Goal: Task Accomplishment & Management: Manage account settings

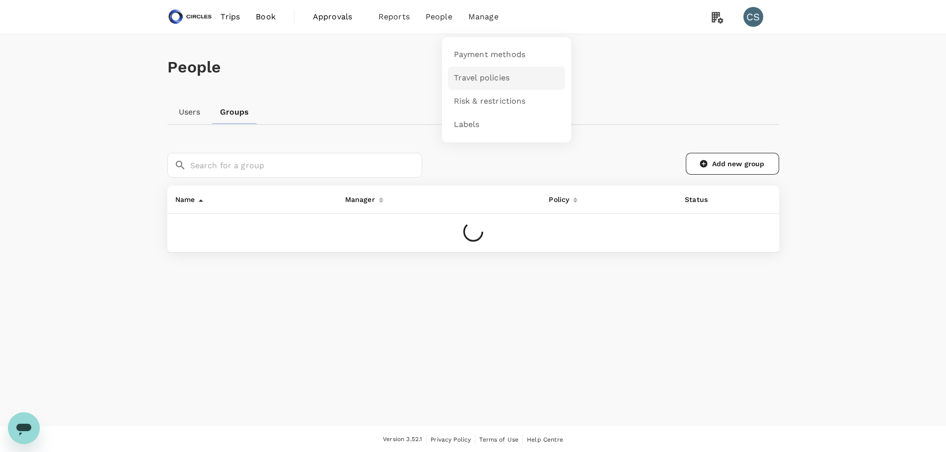
click at [477, 78] on span "Travel policies" at bounding box center [482, 78] width 56 height 11
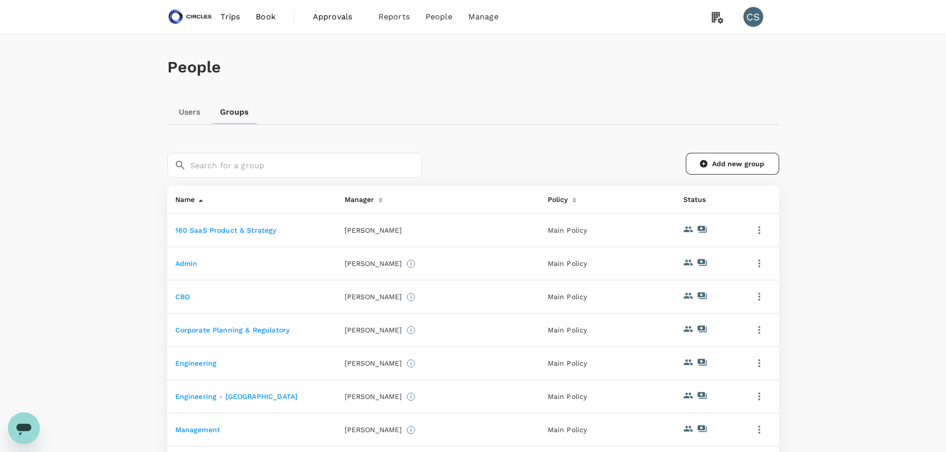
click at [228, 230] on link "160 SaaS Product & Strategy" at bounding box center [225, 230] width 101 height 8
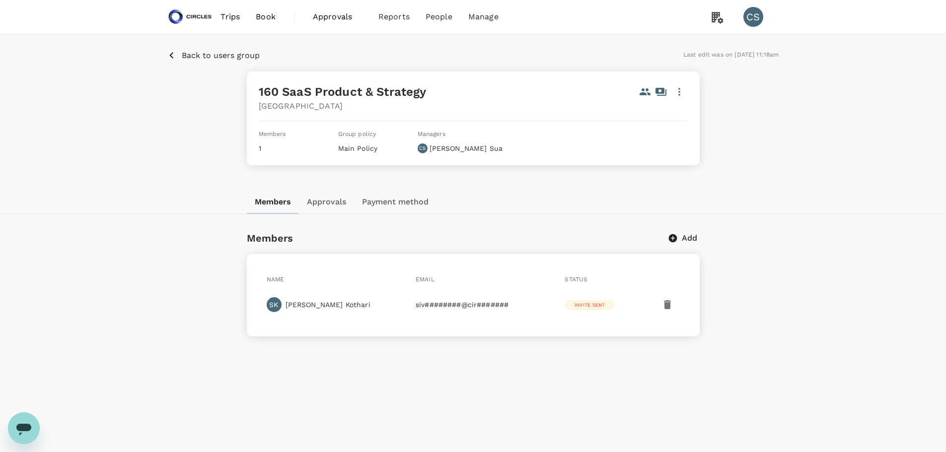
click at [331, 201] on button "Approvals" at bounding box center [326, 202] width 55 height 24
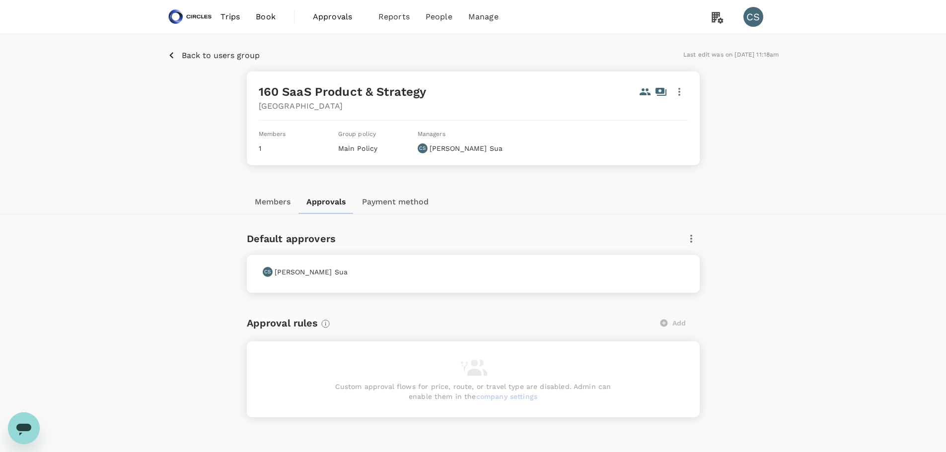
click at [692, 239] on icon "button" at bounding box center [691, 239] width 2 height 8
click at [687, 265] on span "Edit" at bounding box center [684, 266] width 16 height 12
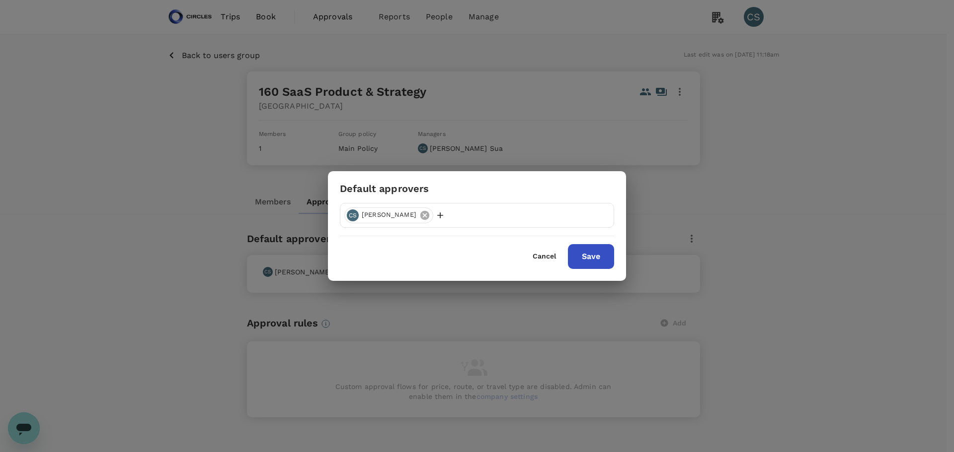
click at [420, 218] on icon at bounding box center [424, 215] width 9 height 9
click at [359, 214] on p "Add user" at bounding box center [371, 216] width 30 height 10
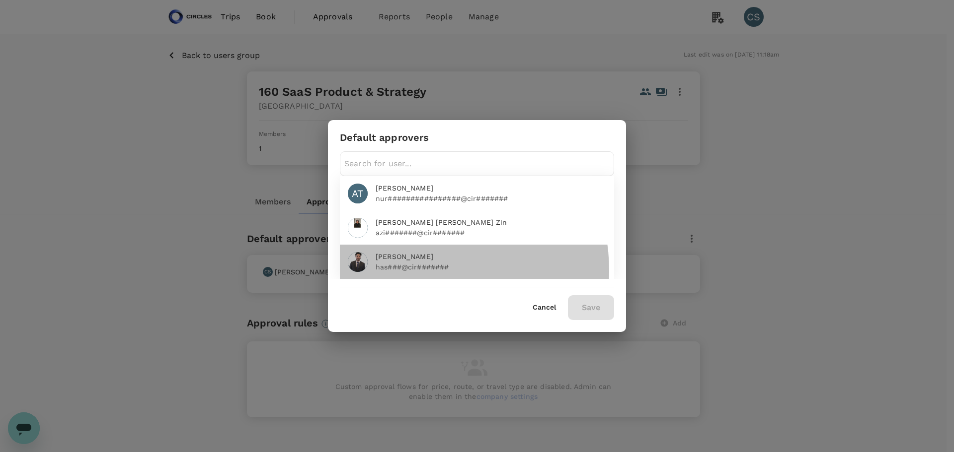
click at [416, 267] on p "has###@cir#######" at bounding box center [490, 267] width 230 height 10
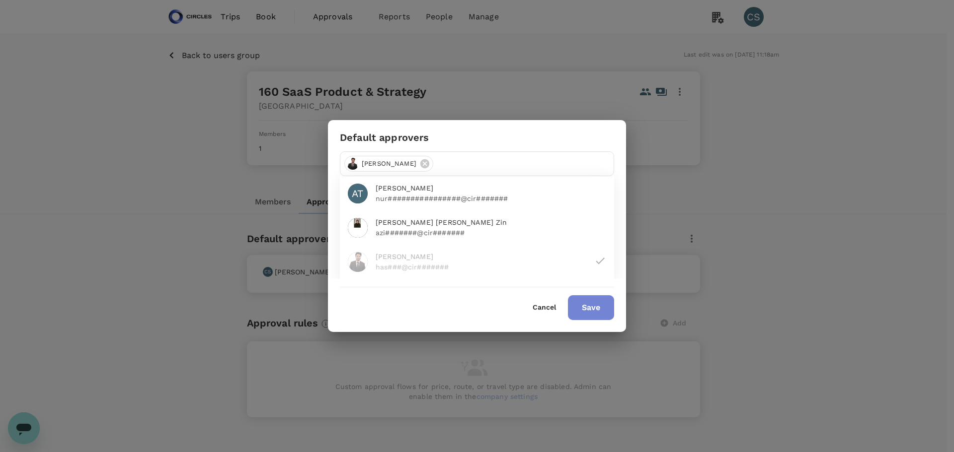
click at [597, 310] on button "Save" at bounding box center [591, 308] width 46 height 25
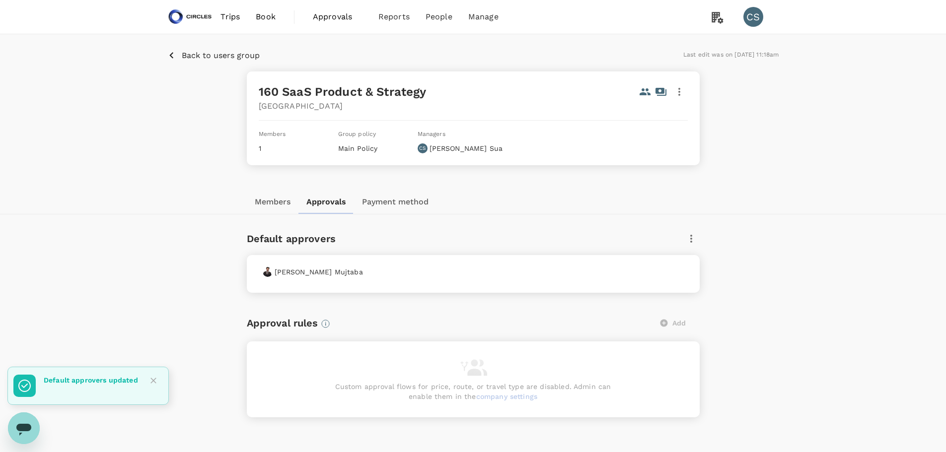
click at [213, 50] on p "Back to users group" at bounding box center [221, 56] width 78 height 12
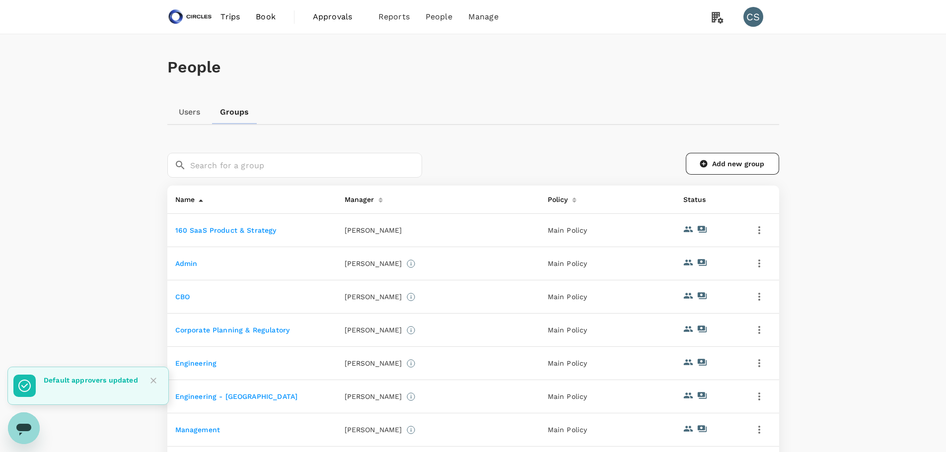
click at [193, 262] on link "Admin" at bounding box center [186, 264] width 22 height 8
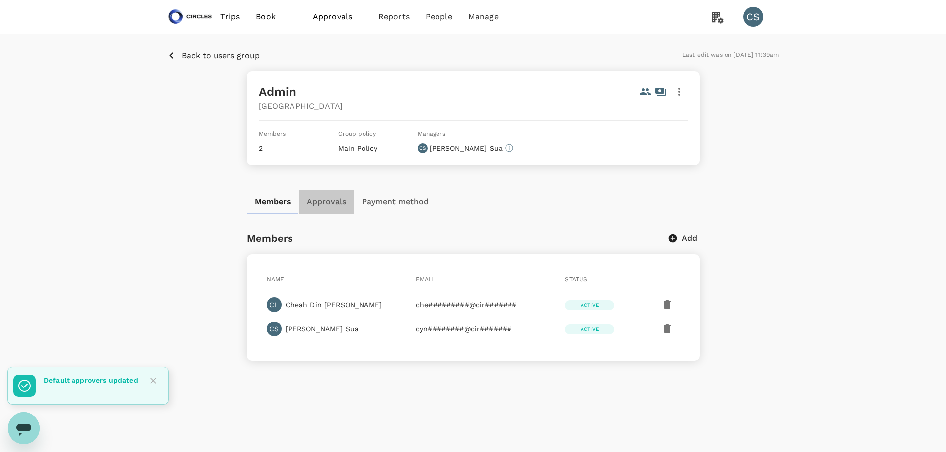
click at [335, 204] on button "Approvals" at bounding box center [326, 202] width 55 height 24
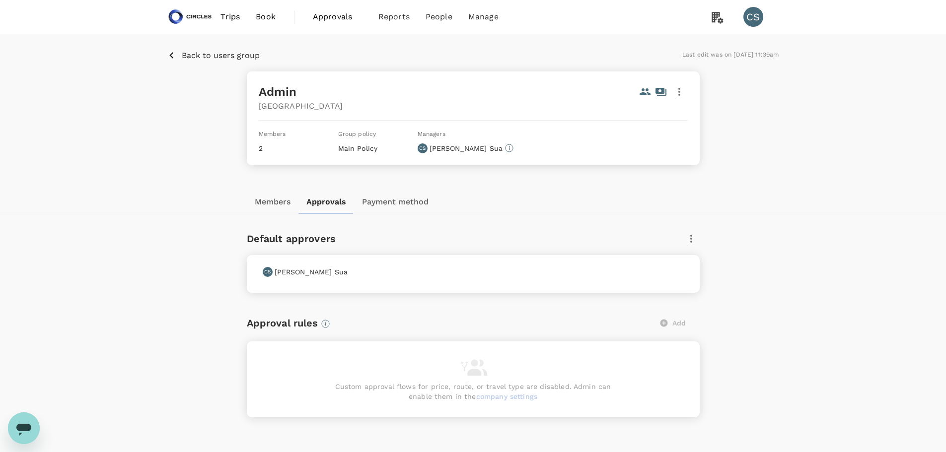
click at [226, 53] on p "Back to users group" at bounding box center [221, 56] width 78 height 12
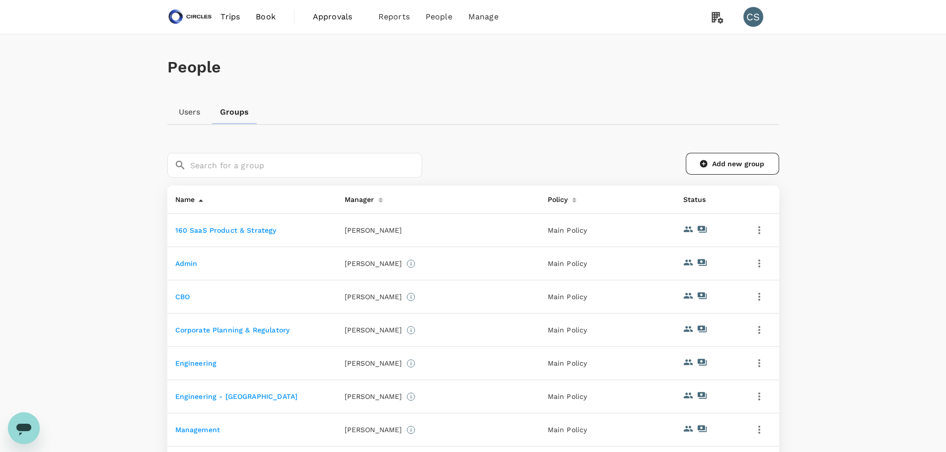
click at [173, 294] on td "CBO" at bounding box center [251, 297] width 169 height 33
click at [180, 296] on link "CBO" at bounding box center [182, 297] width 14 height 8
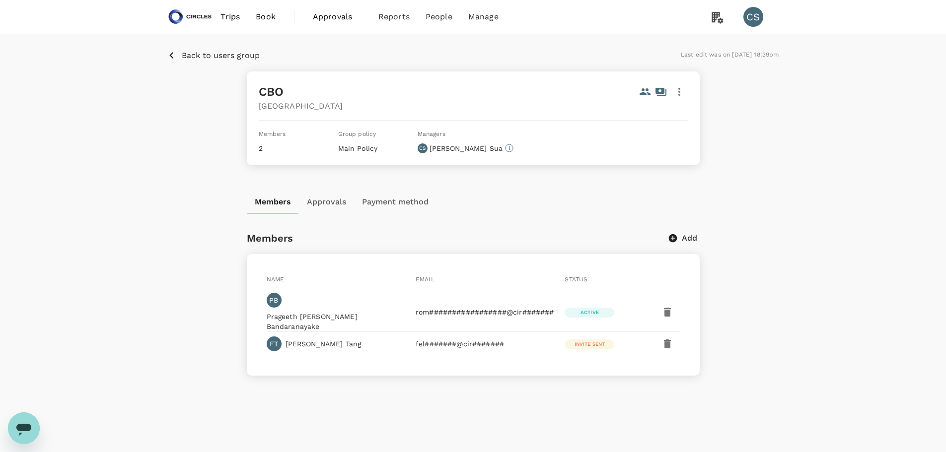
click at [343, 209] on button "Approvals" at bounding box center [326, 202] width 55 height 24
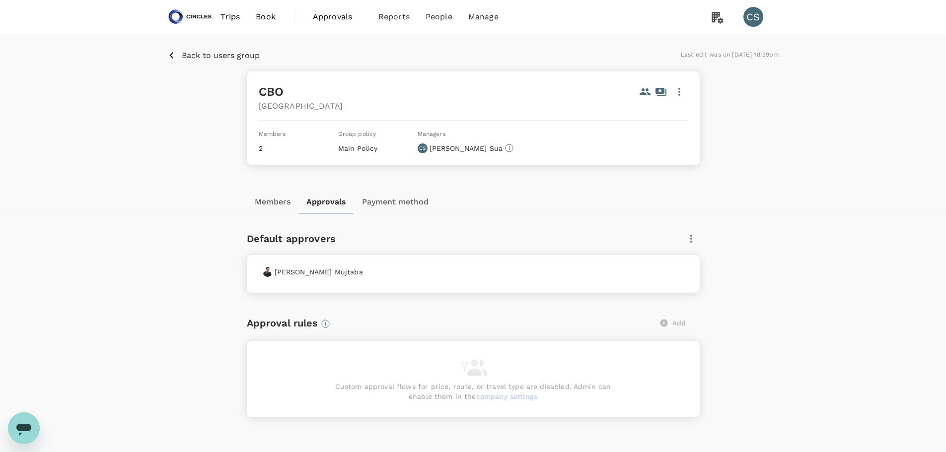
click at [188, 60] on p "Back to users group" at bounding box center [221, 56] width 78 height 12
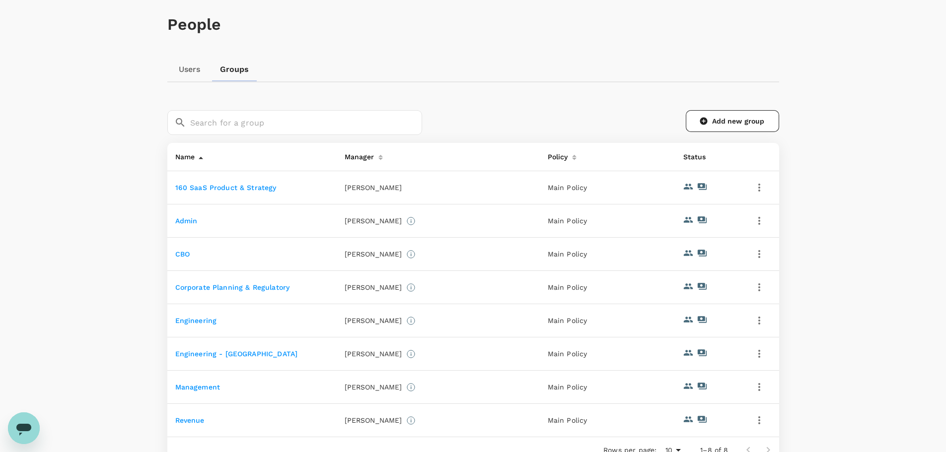
scroll to position [99, 0]
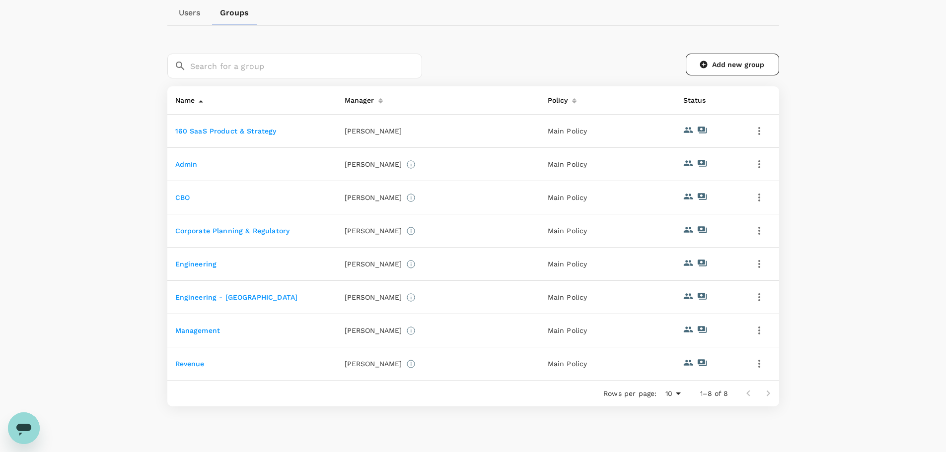
click at [217, 299] on link "Engineering - [GEOGRAPHIC_DATA]" at bounding box center [236, 298] width 123 height 8
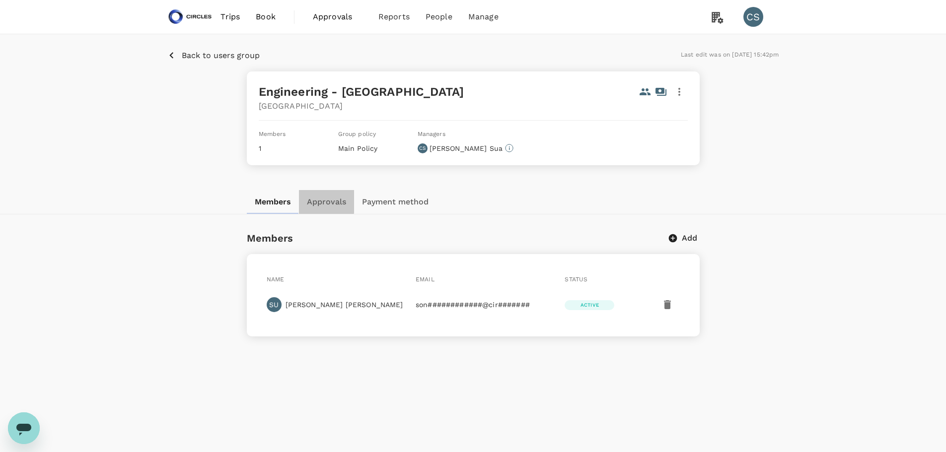
click at [311, 202] on button "Approvals" at bounding box center [326, 202] width 55 height 24
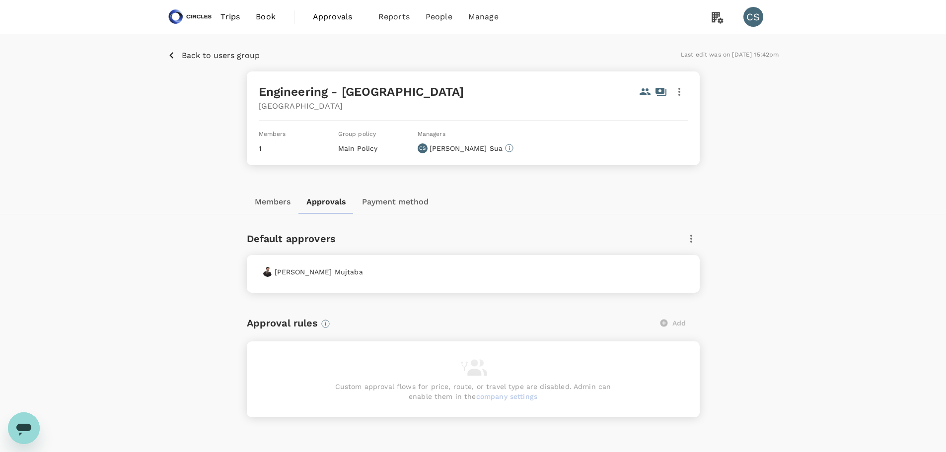
click at [187, 53] on p "Back to users group" at bounding box center [221, 56] width 78 height 12
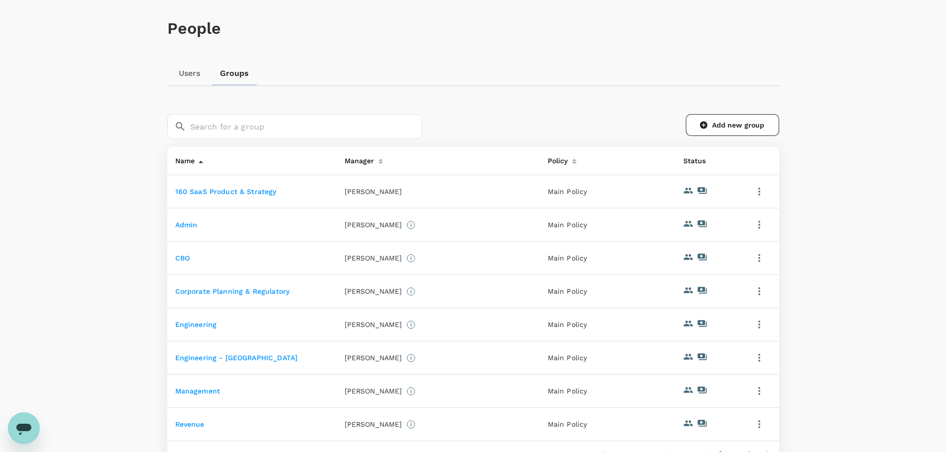
scroll to position [99, 0]
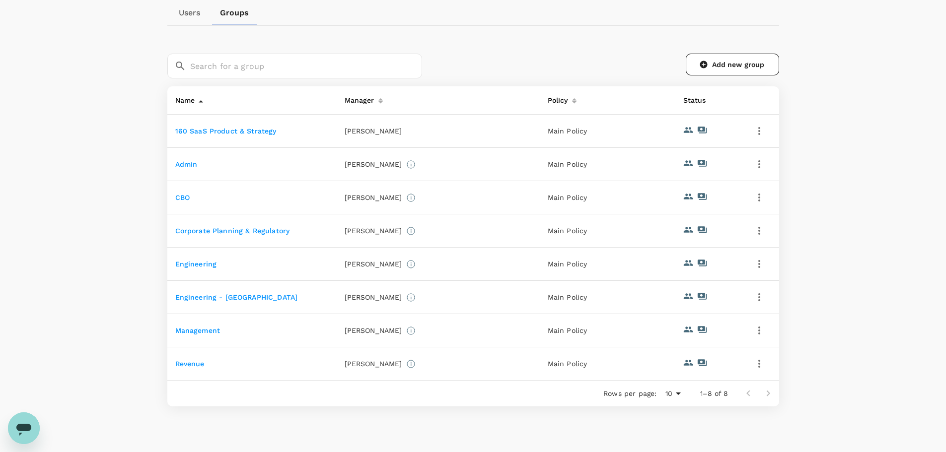
click at [213, 229] on link "Corporate Planning & Regulatory" at bounding box center [232, 231] width 115 height 8
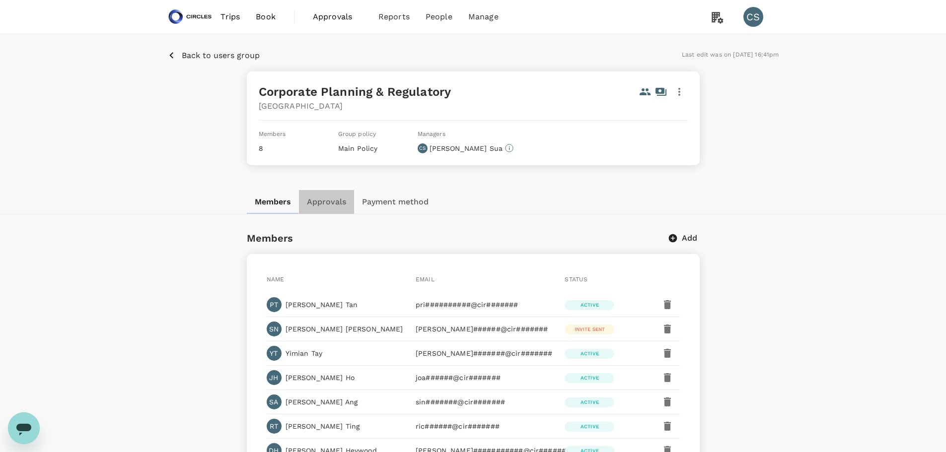
click at [327, 202] on button "Approvals" at bounding box center [326, 202] width 55 height 24
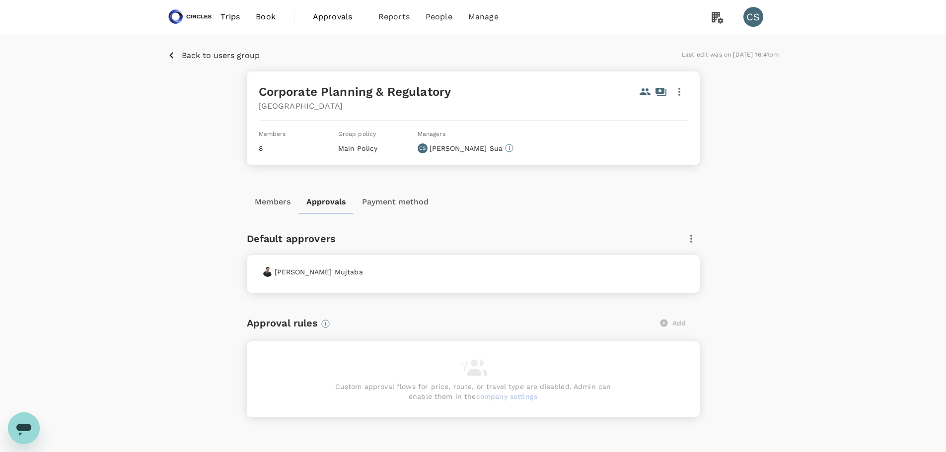
click at [273, 209] on button "Members" at bounding box center [273, 202] width 52 height 24
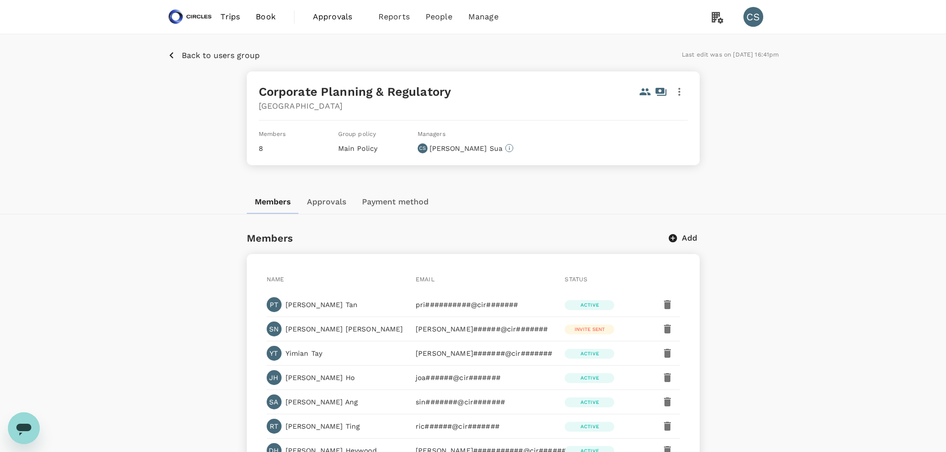
click at [317, 9] on span "Approvals 0" at bounding box center [338, 17] width 50 height 16
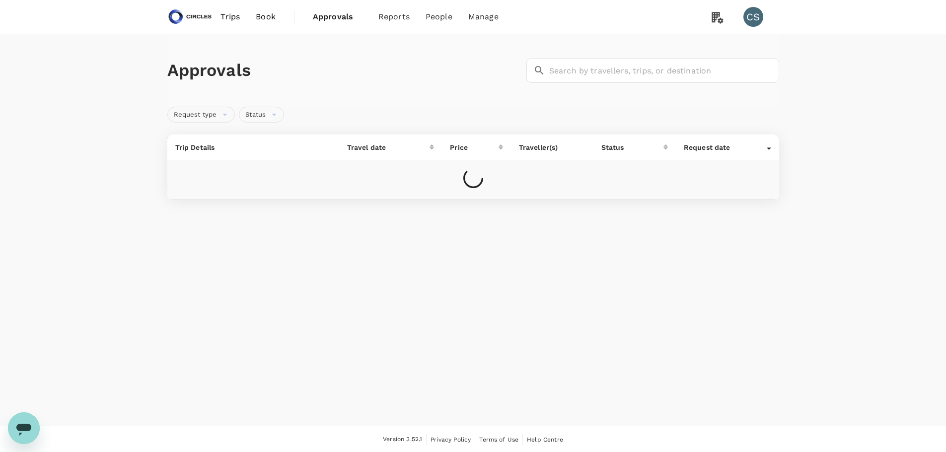
click at [184, 9] on img at bounding box center [190, 17] width 46 height 22
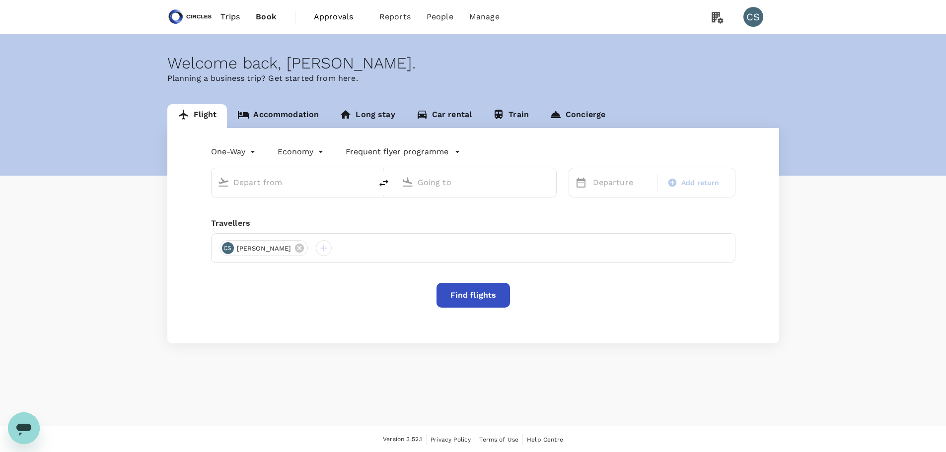
type input "Perth, Australia (any)"
type input "Singapore, Singapore (any)"
